Goal: Information Seeking & Learning: Stay updated

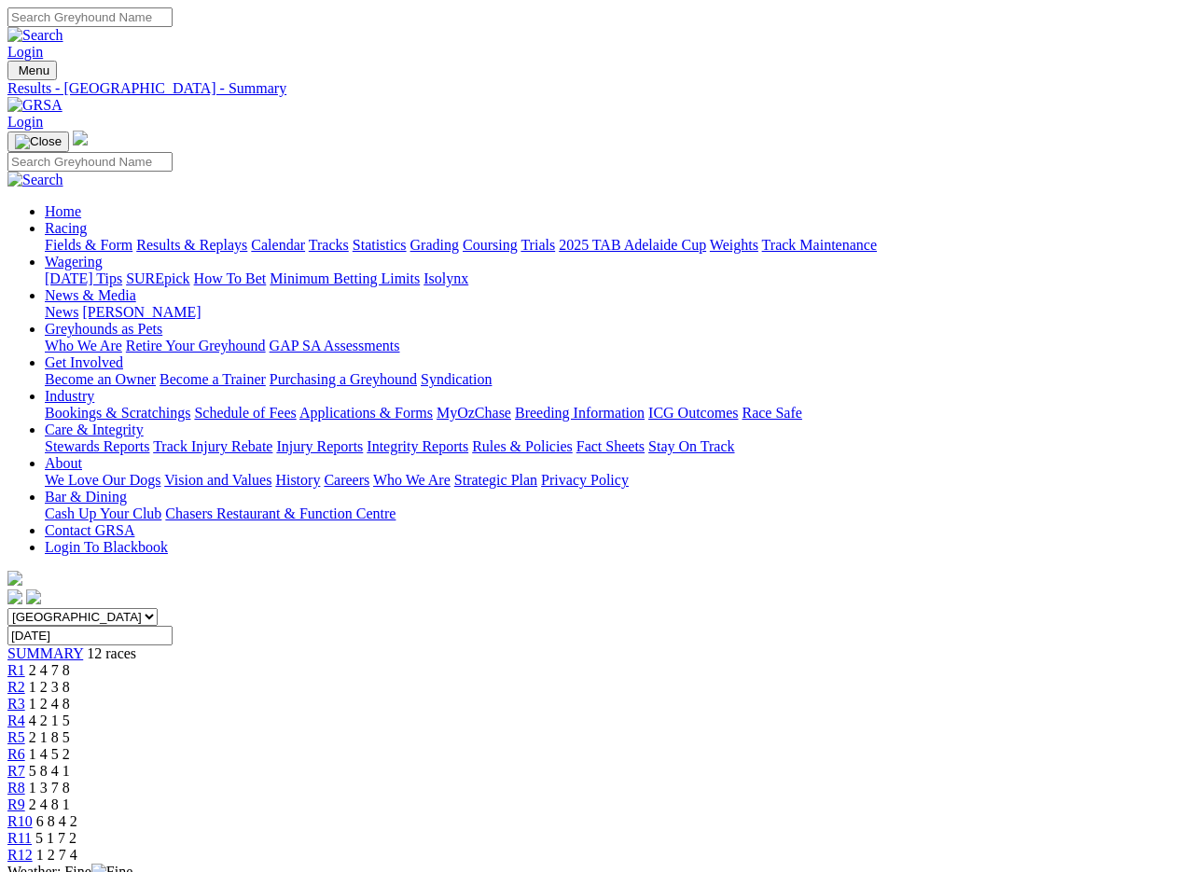
click at [62, 97] on img at bounding box center [34, 105] width 55 height 17
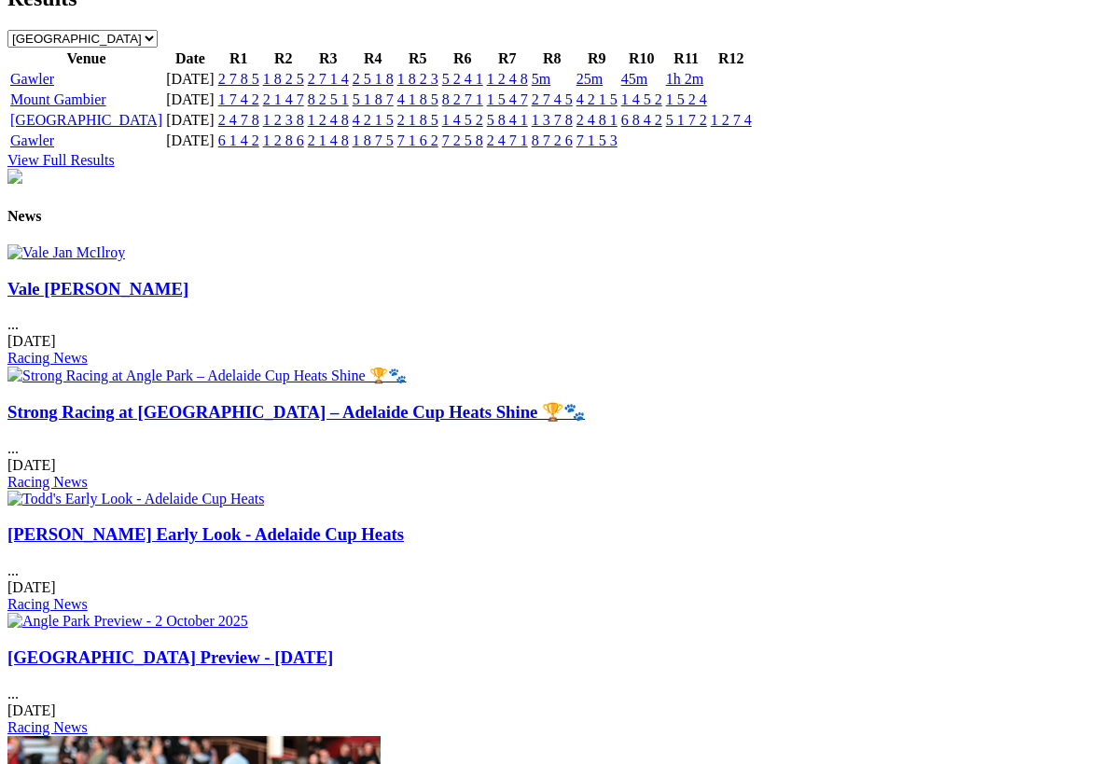
scroll to position [2188, 0]
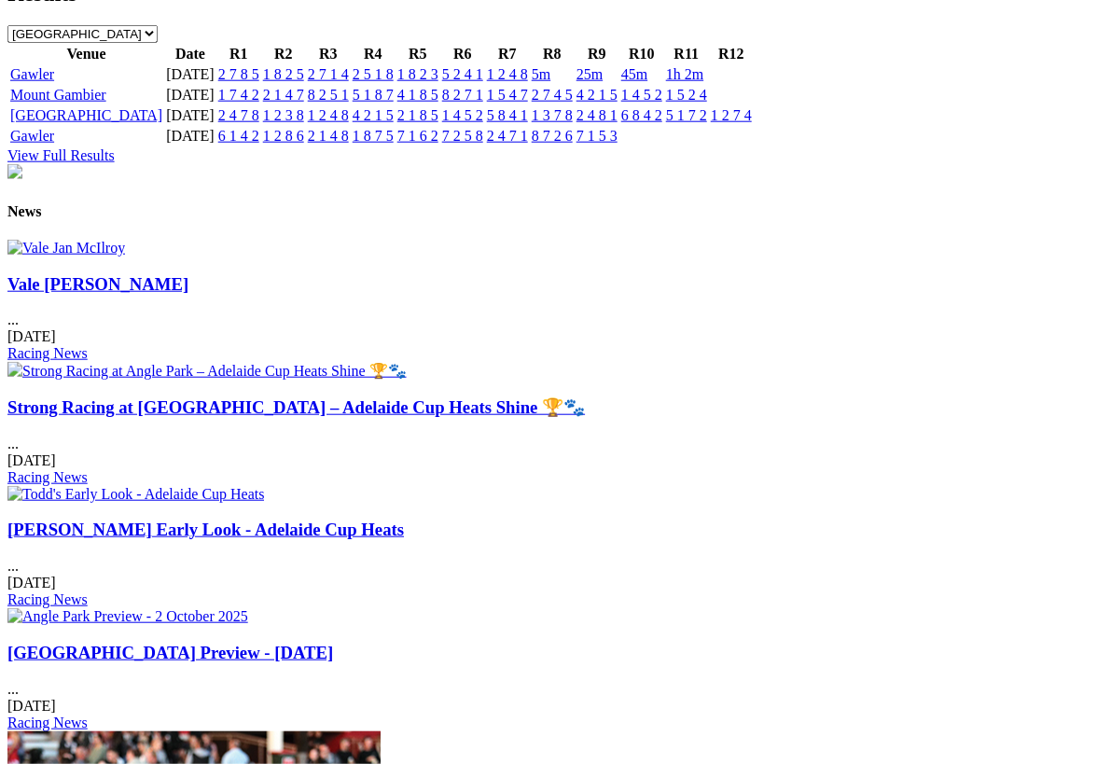
click at [248, 608] on img at bounding box center [127, 616] width 241 height 17
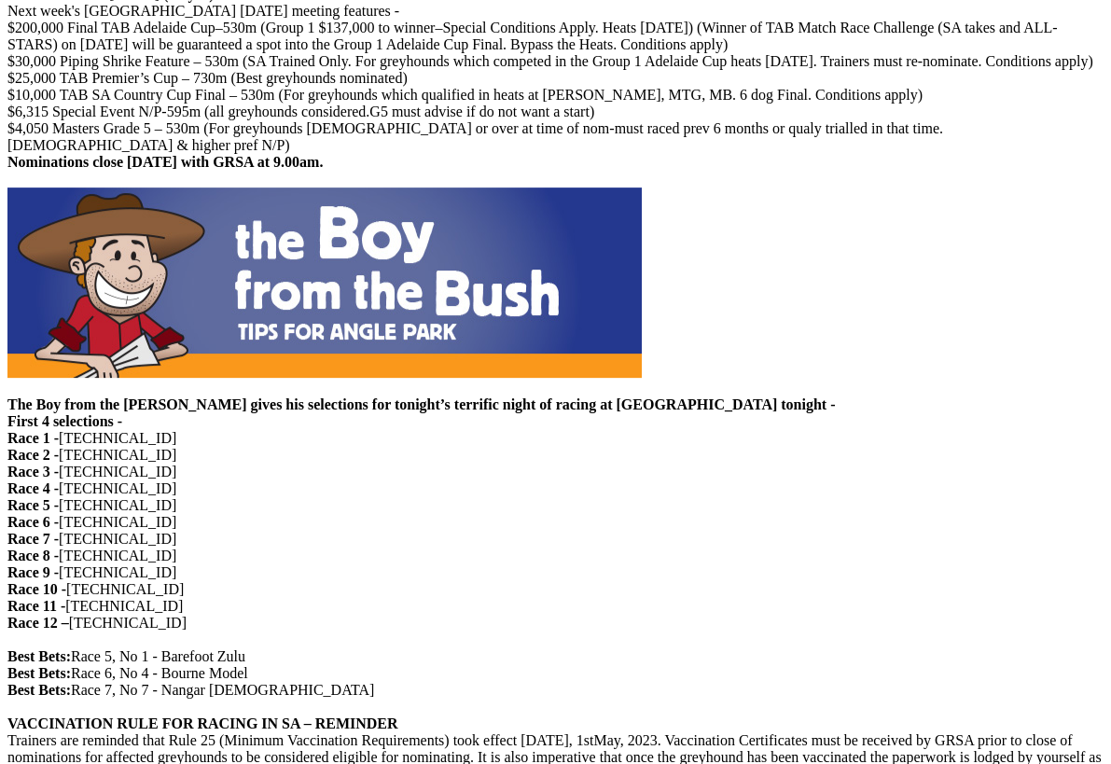
scroll to position [1484, 0]
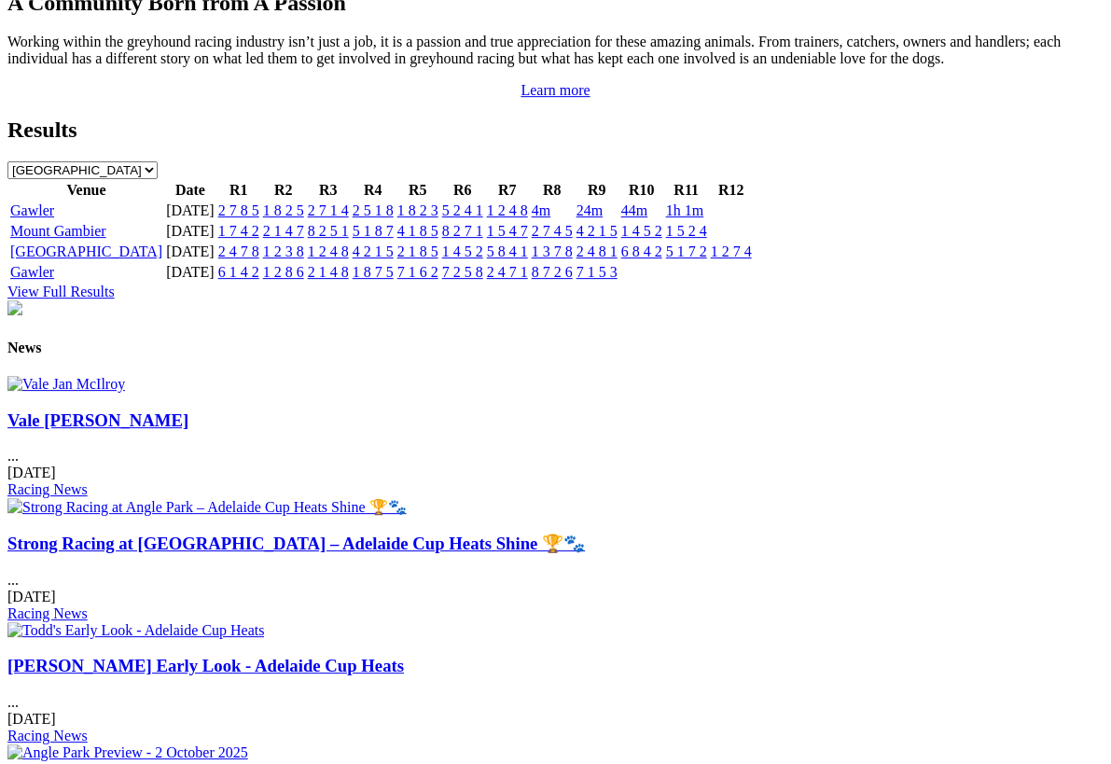
scroll to position [2064, 0]
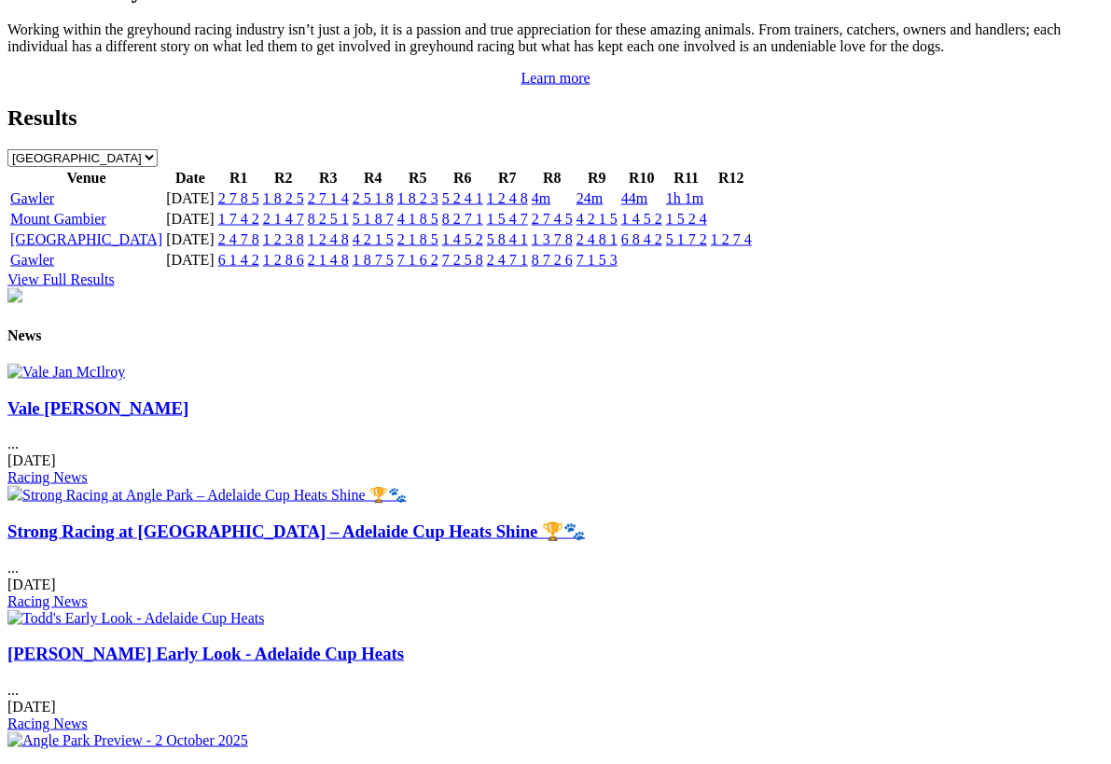
click at [400, 521] on link "Strong Racing at [GEOGRAPHIC_DATA] – Adelaide Cup Heats Shine 🏆🐾" at bounding box center [295, 531] width 577 height 20
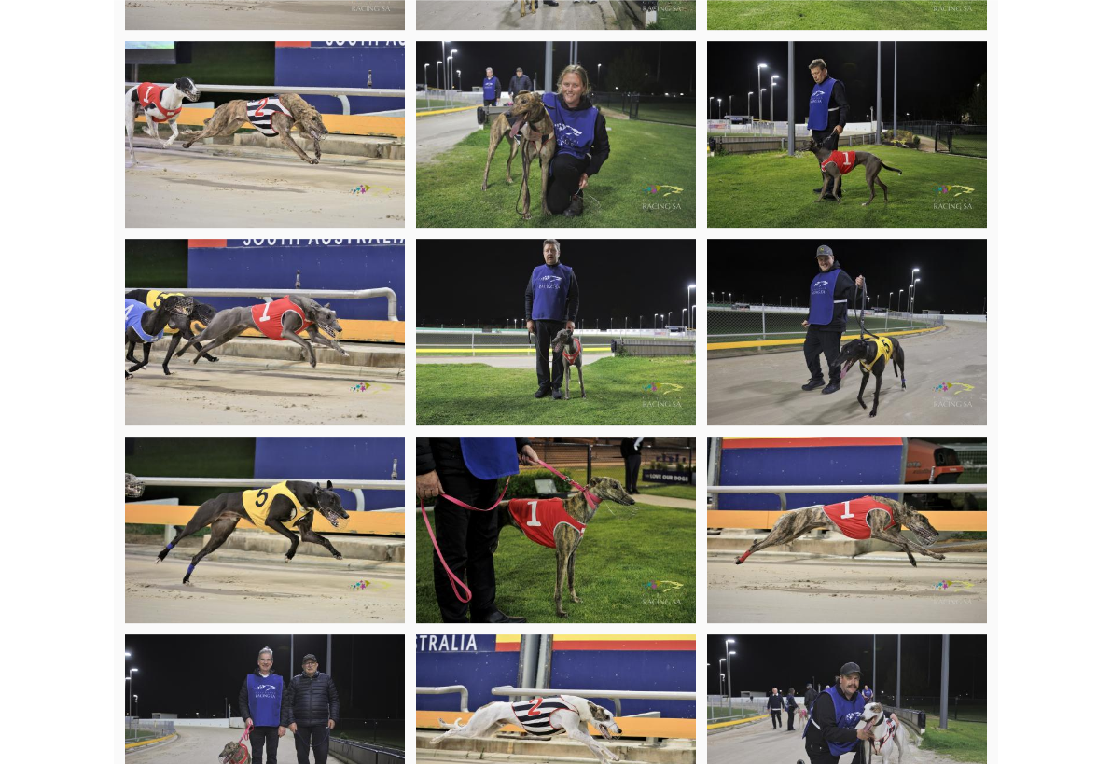
scroll to position [5259, 0]
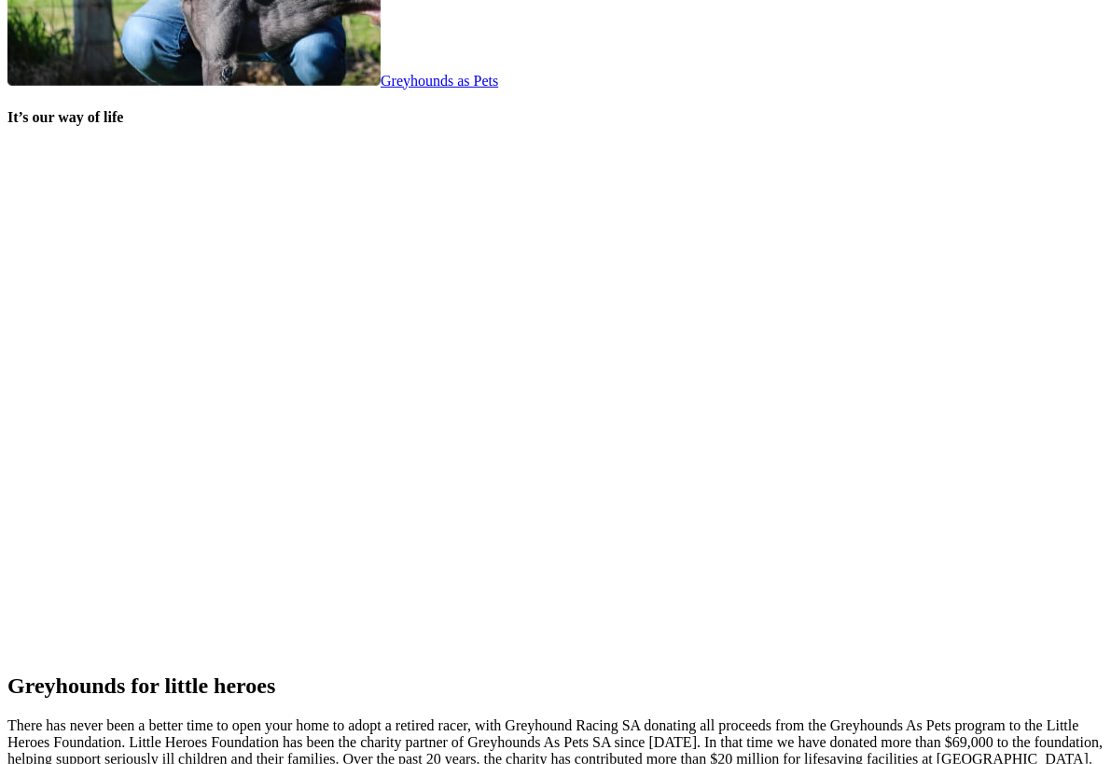
scroll to position [3849, 0]
